Goal: Task Accomplishment & Management: Manage account settings

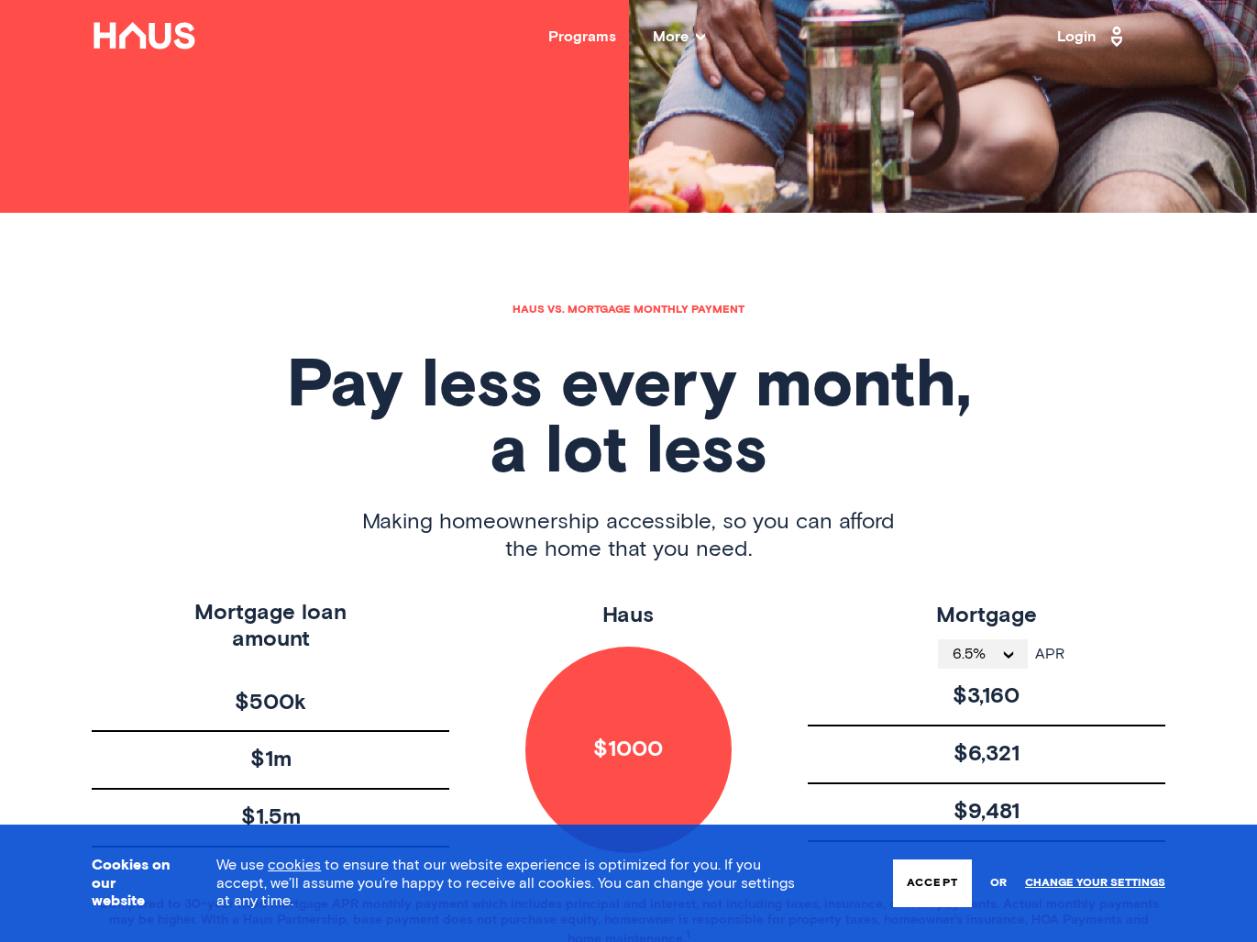
scroll to position [796, 0]
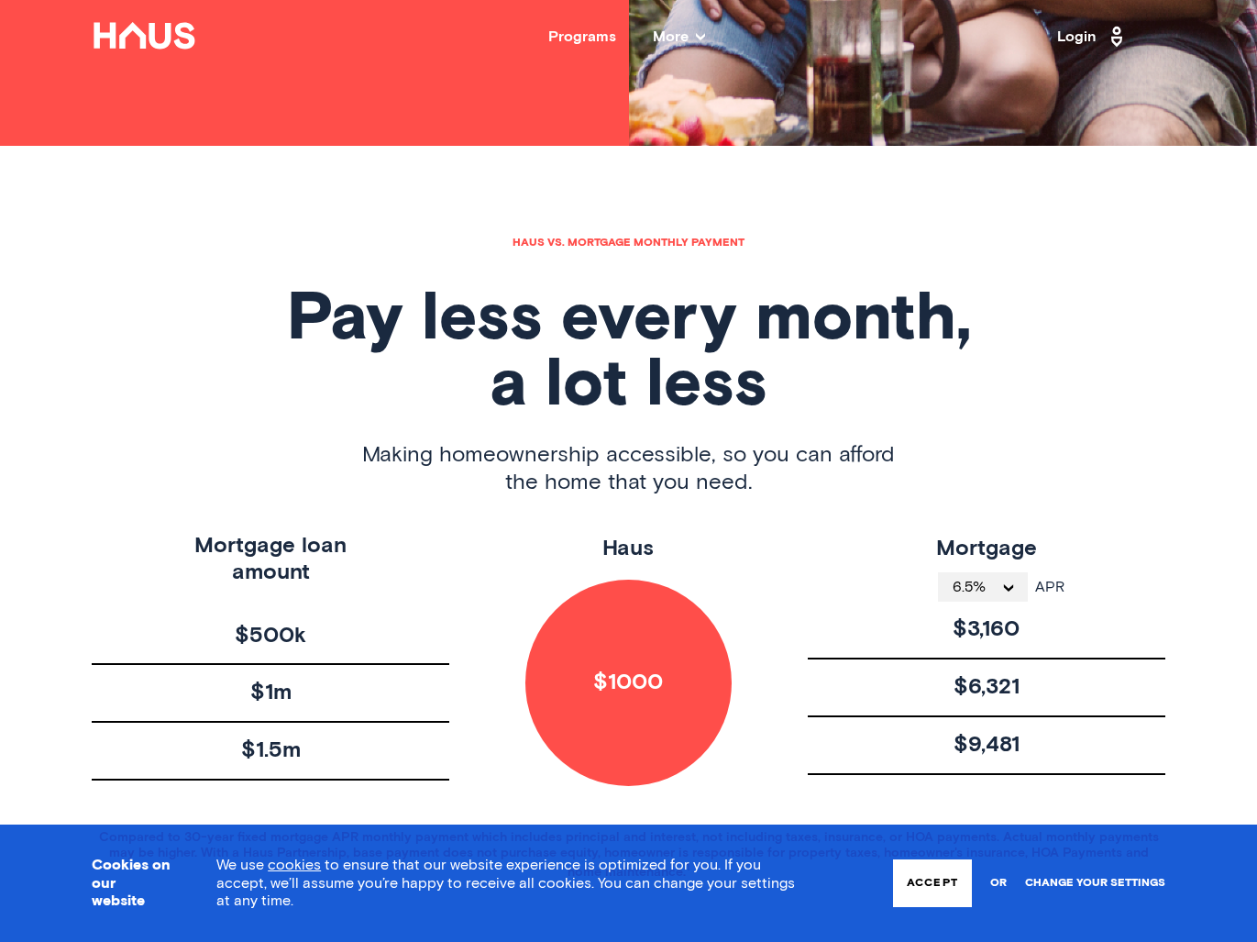
click at [1113, 884] on link "Change your settings" at bounding box center [1095, 883] width 140 height 13
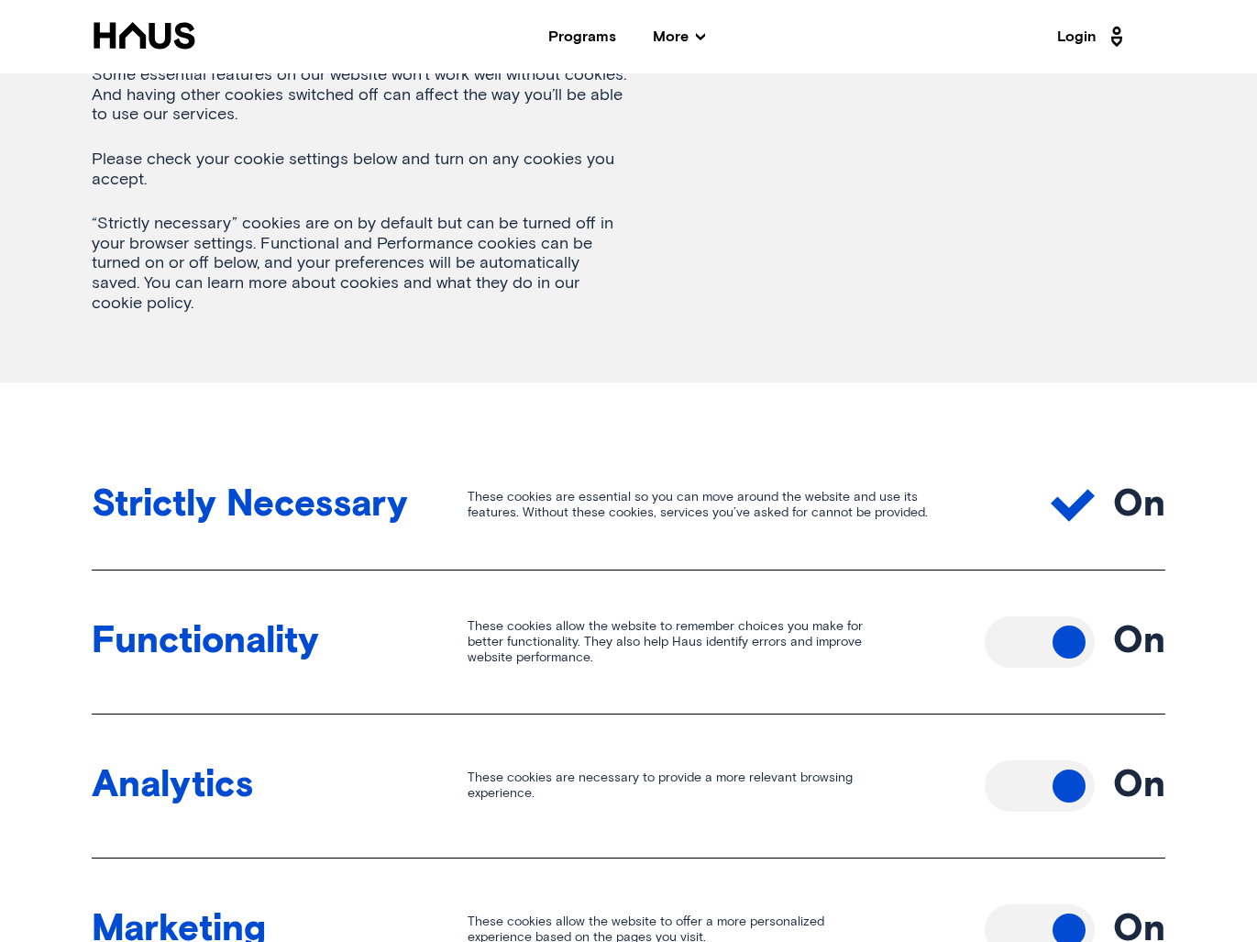
scroll to position [345, 0]
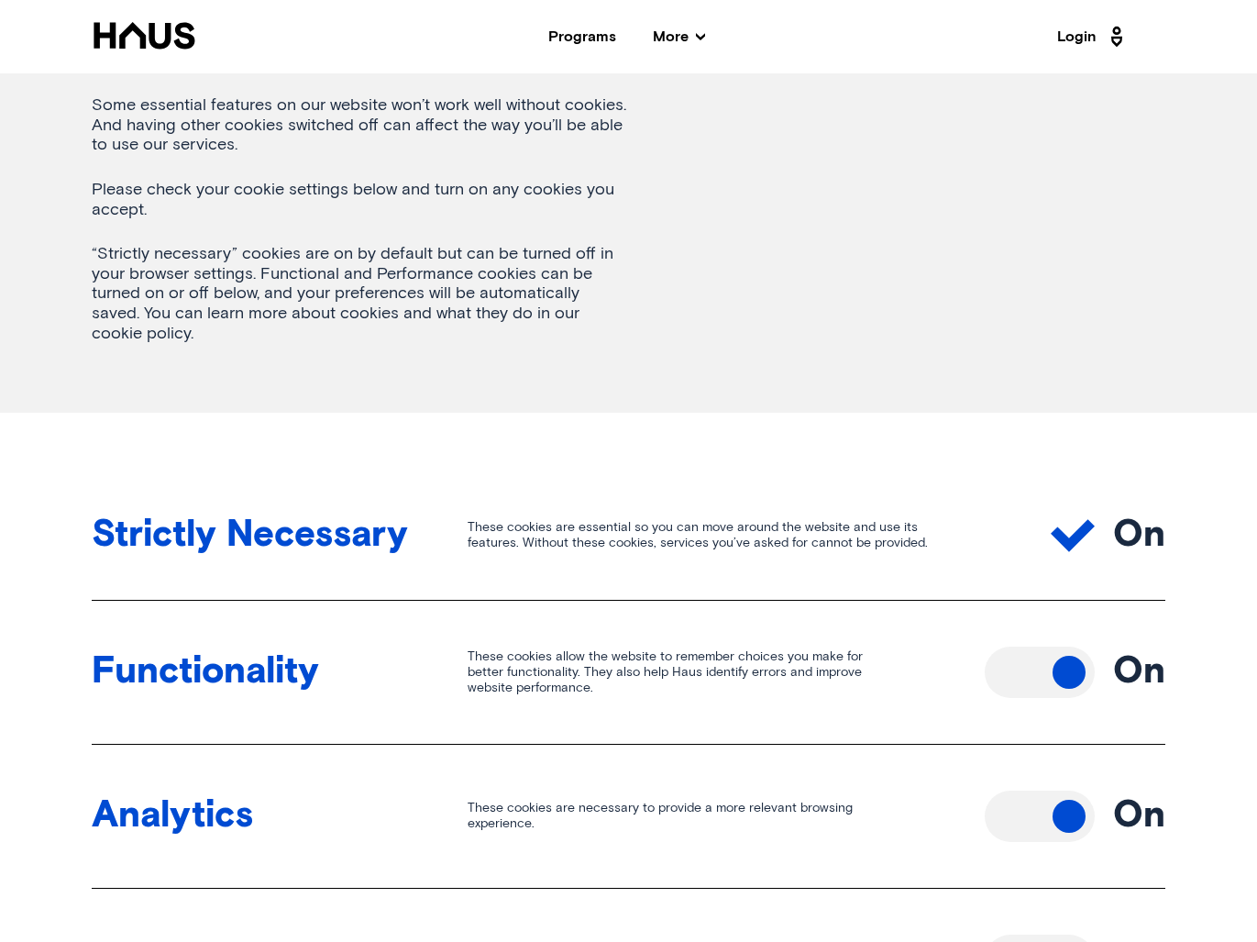
click at [1047, 680] on button "Toggle off" at bounding box center [1040, 671] width 110 height 51
click at [1049, 517] on div "Strictly Necessary These cookies are essential so you can move around the websi…" at bounding box center [629, 535] width 1074 height 129
click at [1068, 539] on icon at bounding box center [1073, 536] width 44 height 32
click at [1036, 801] on button "Toggle off" at bounding box center [1040, 815] width 110 height 51
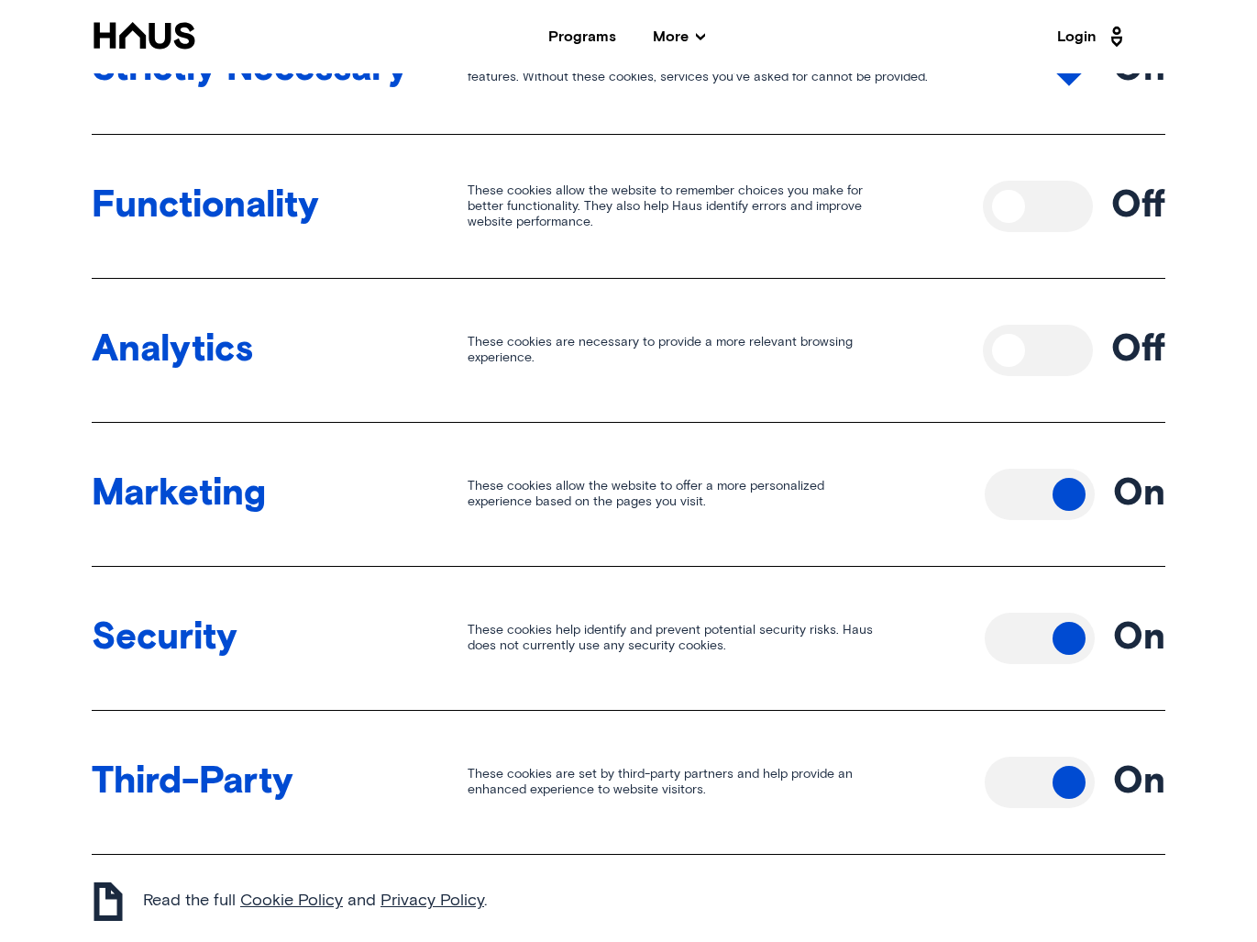
scroll to position [814, 0]
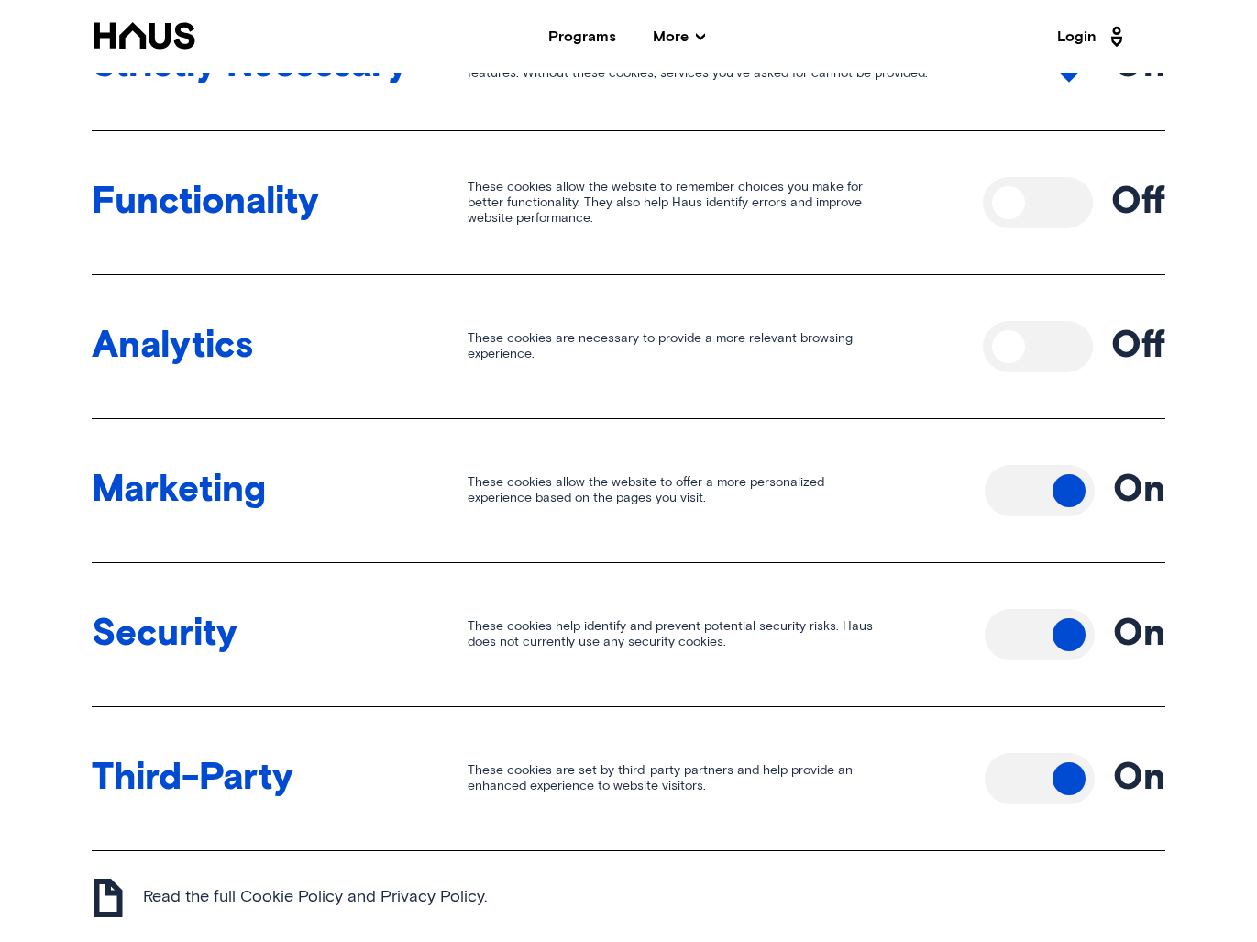
click at [1040, 774] on button "Toggle off" at bounding box center [1040, 778] width 110 height 51
click at [1034, 622] on button "Toggle off" at bounding box center [1040, 634] width 110 height 51
click at [1033, 537] on div "Marketing These cookies allow the website to offer a more personalized experien…" at bounding box center [629, 491] width 1074 height 144
click at [1033, 507] on button "Toggle off" at bounding box center [1040, 490] width 110 height 51
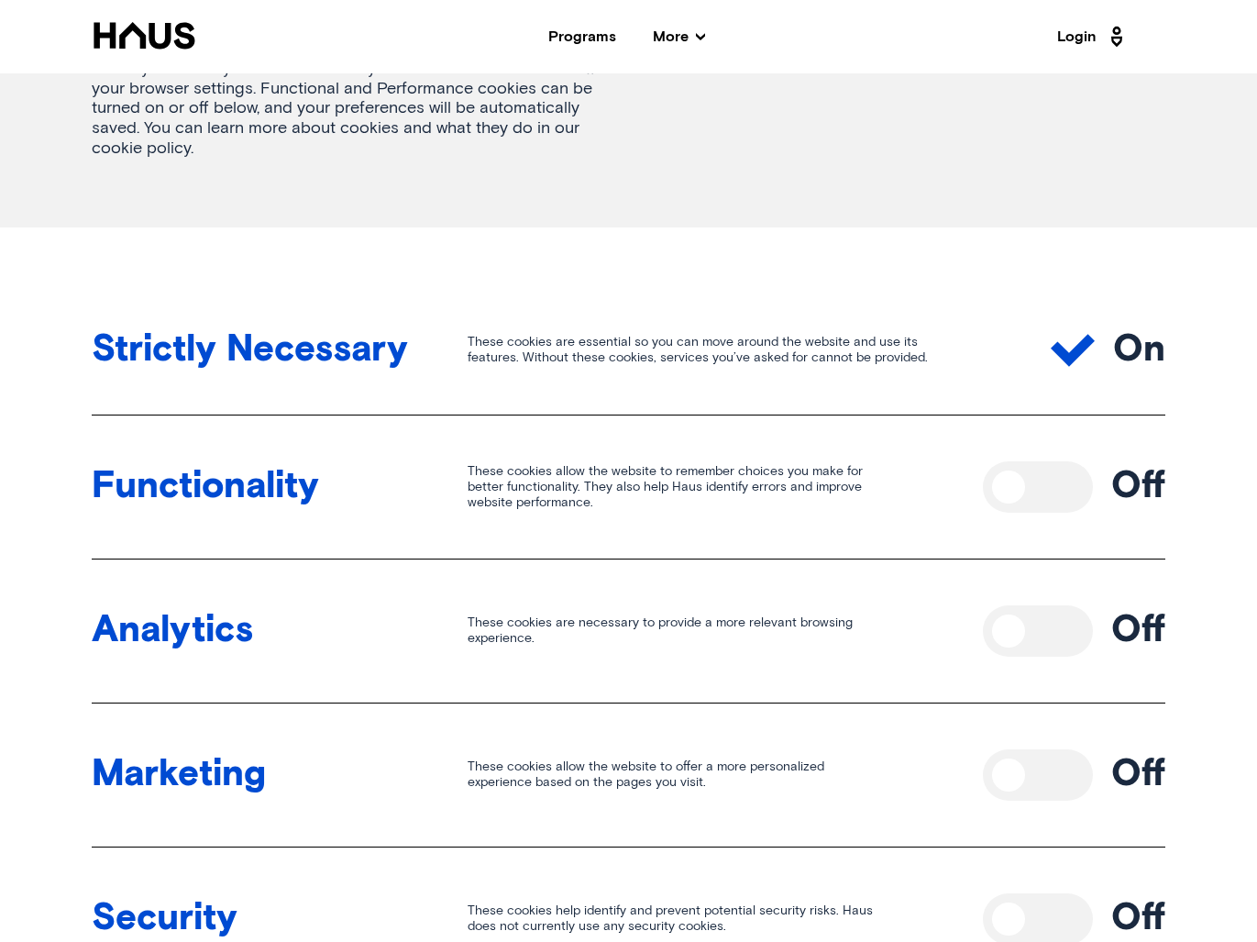
scroll to position [0, 0]
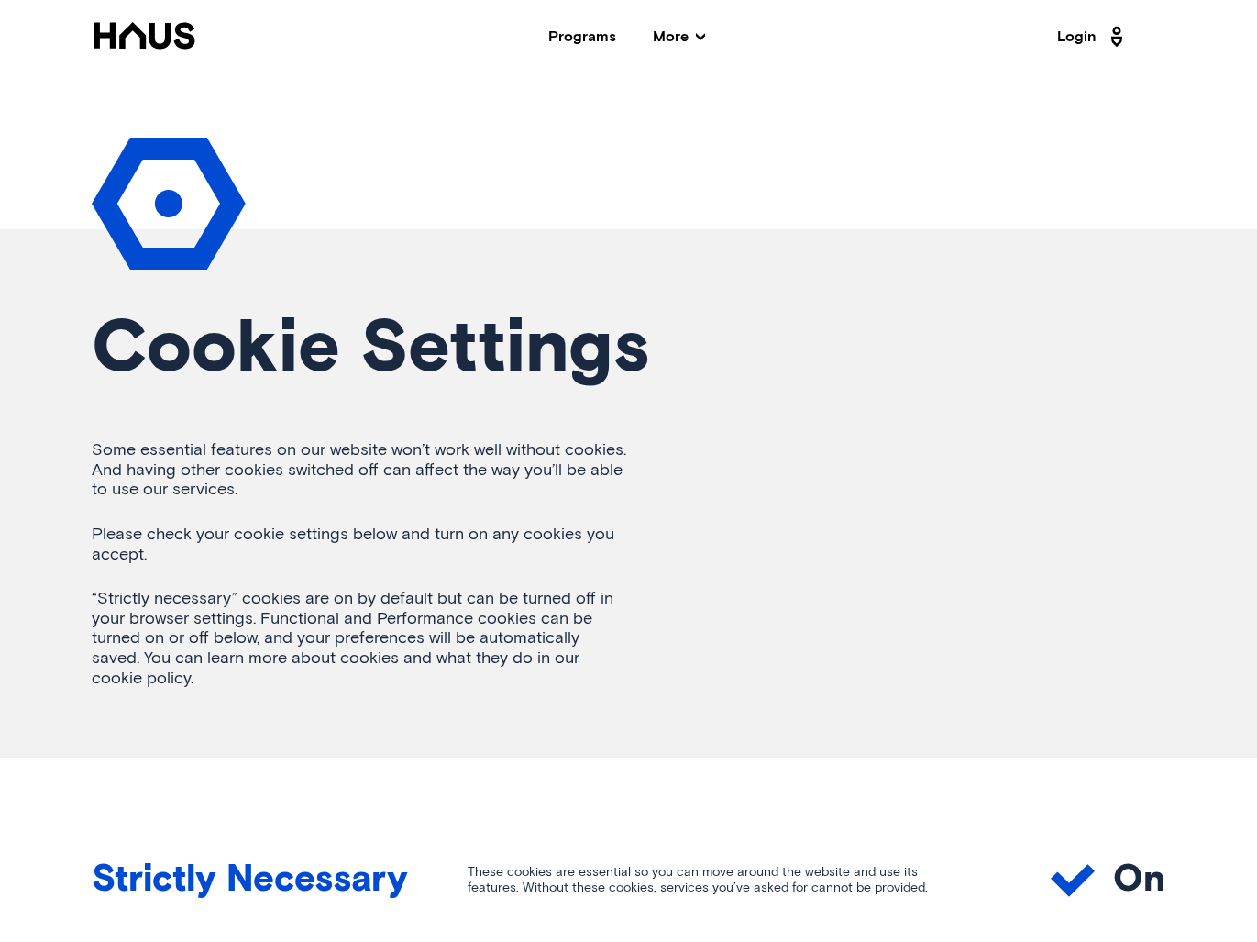
click at [148, 39] on icon at bounding box center [144, 36] width 105 height 28
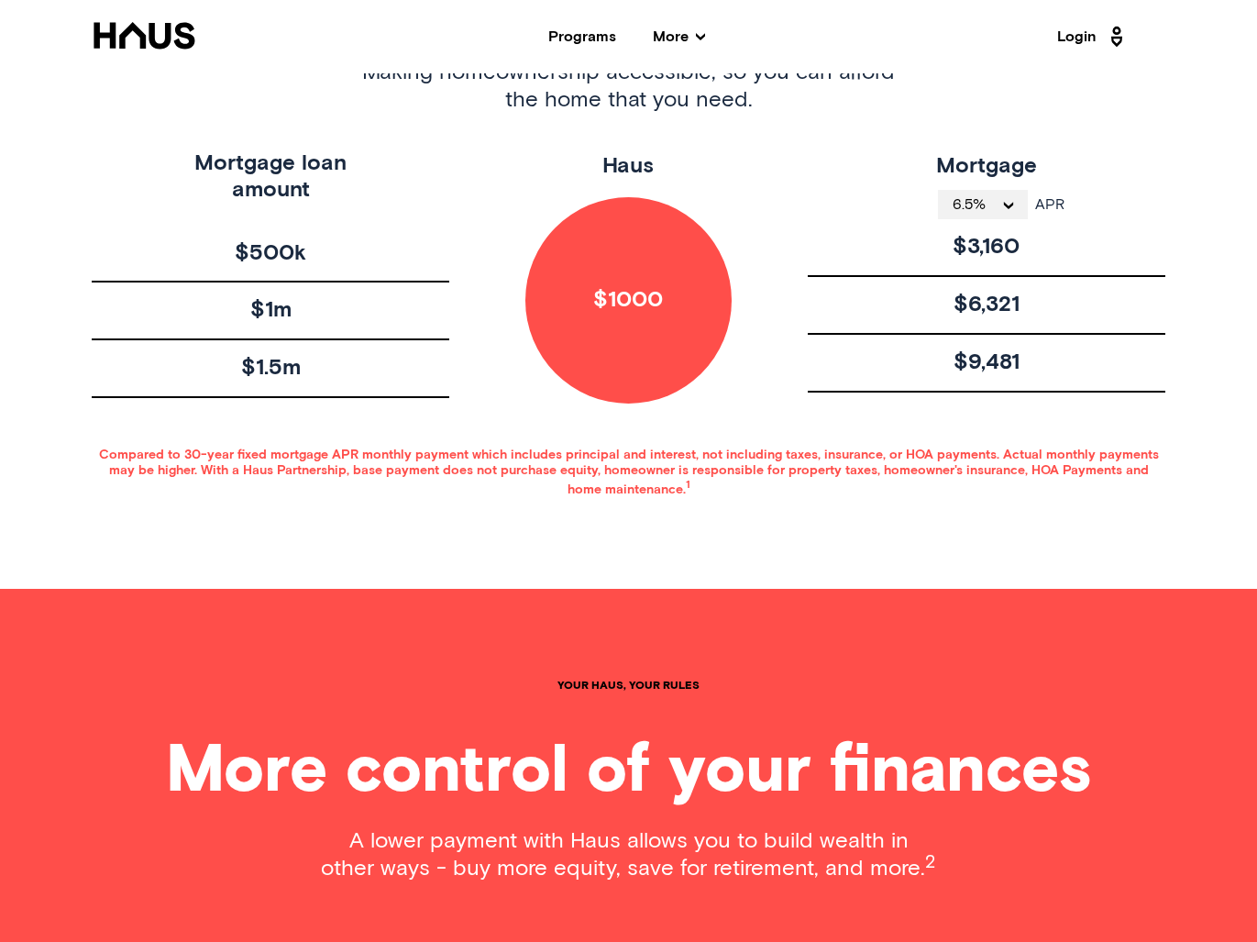
scroll to position [1179, 0]
click at [1006, 198] on button "6.5%" at bounding box center [983, 203] width 90 height 29
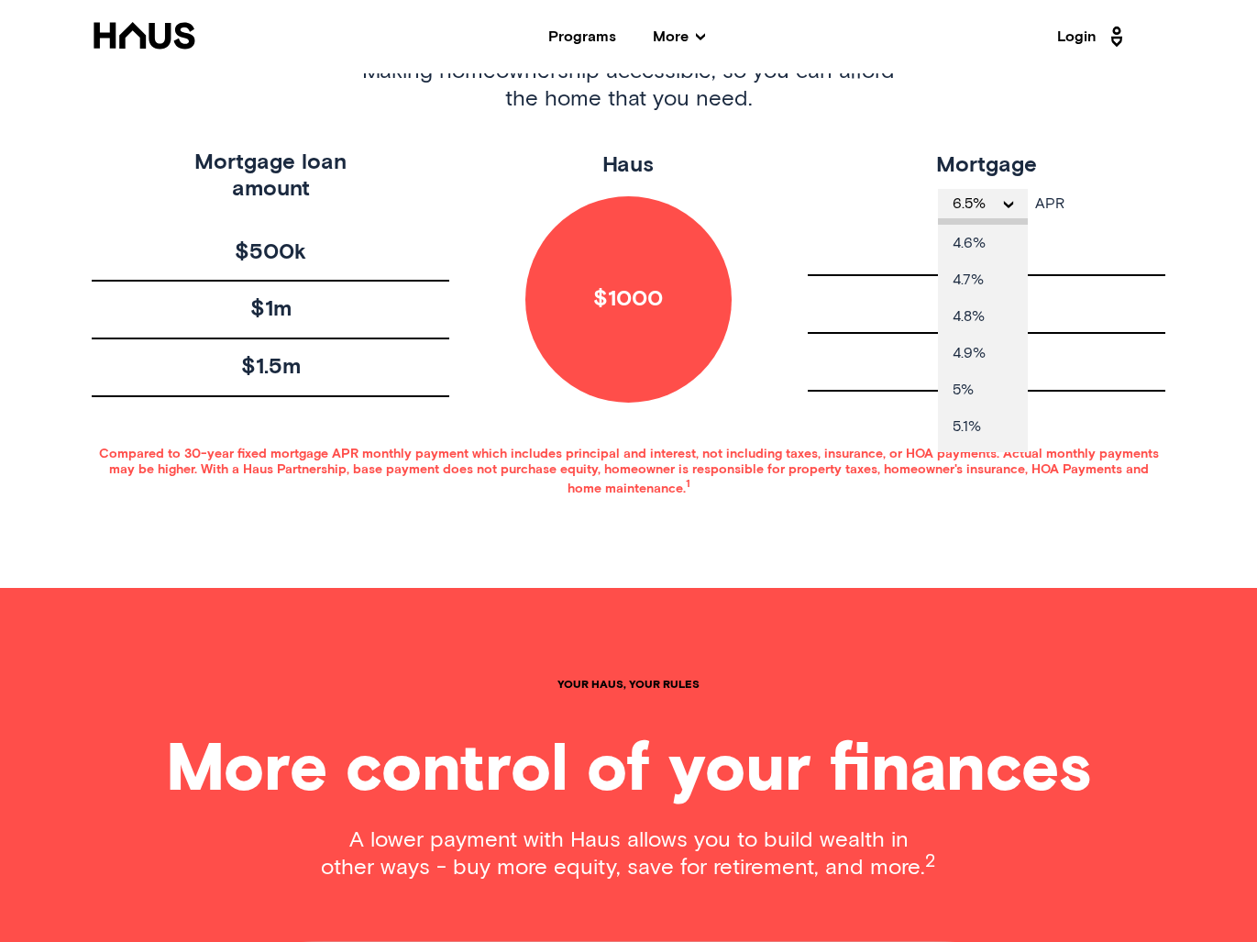
scroll to position [220, 0]
click at [967, 421] on li "5.1%" at bounding box center [983, 420] width 90 height 37
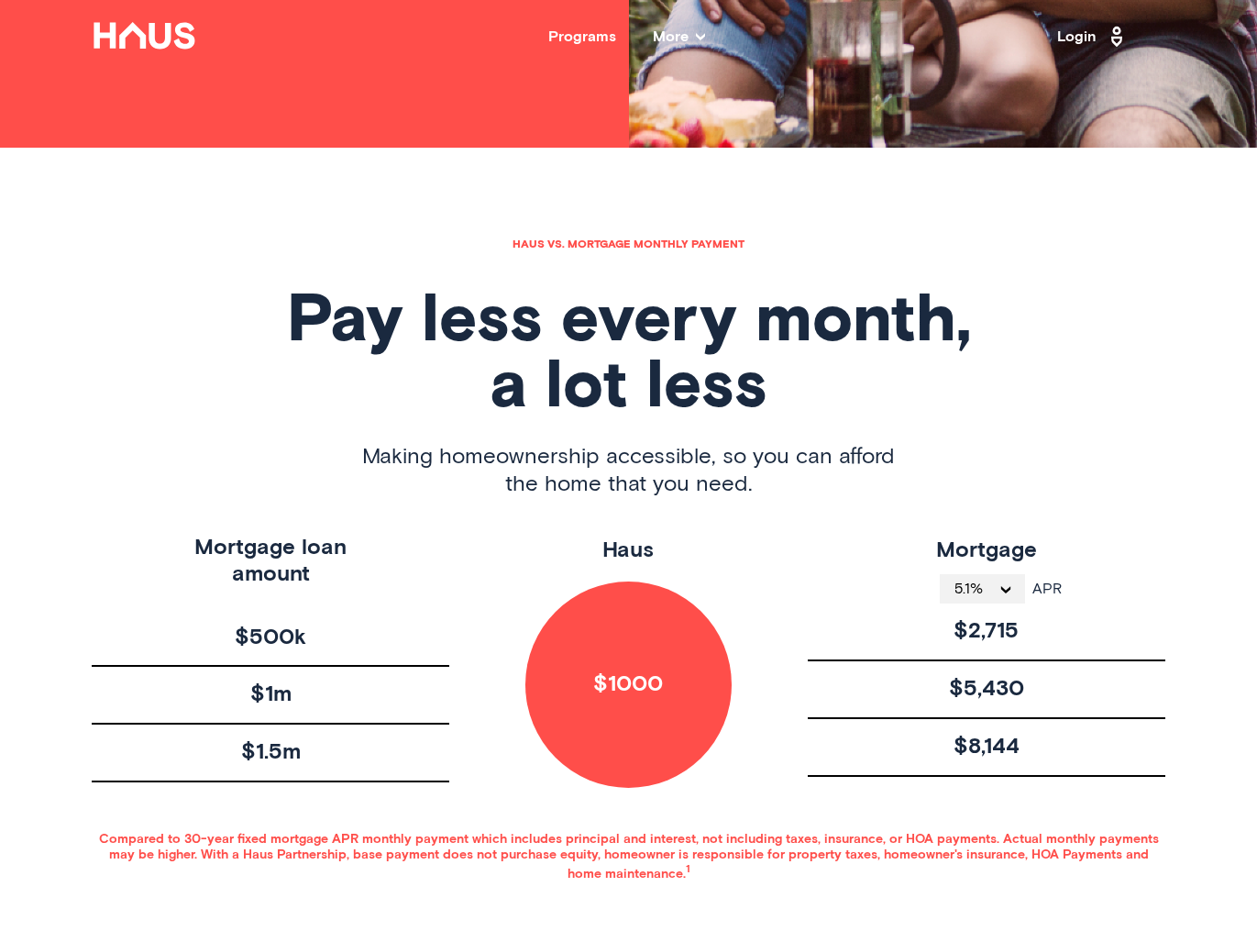
scroll to position [483, 0]
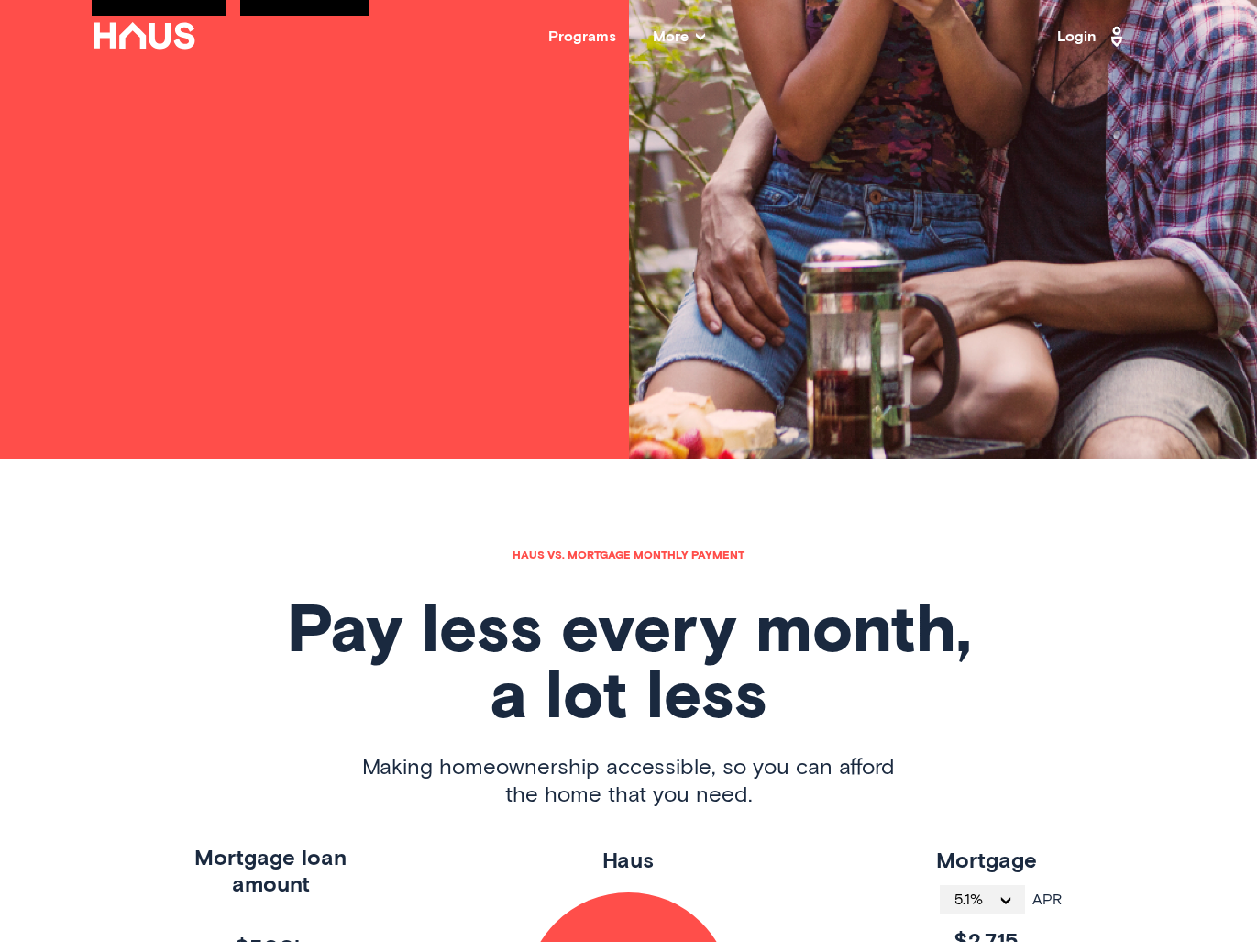
click at [1070, 36] on link "Login" at bounding box center [1093, 36] width 72 height 29
